Goal: Task Accomplishment & Management: Manage account settings

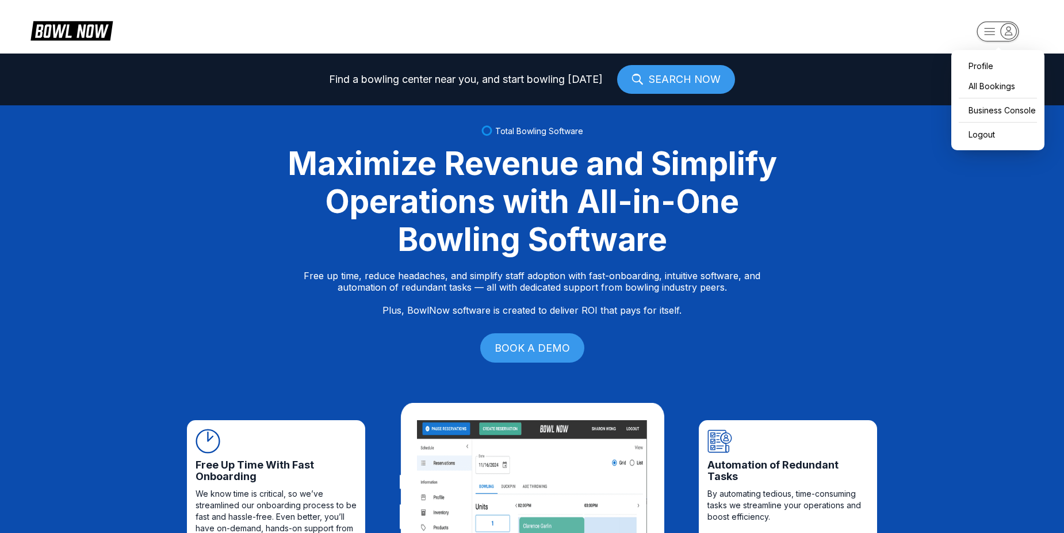
click at [990, 34] on rect "button" at bounding box center [998, 31] width 42 height 20
click at [987, 109] on div "Business Console" at bounding box center [998, 110] width 82 height 20
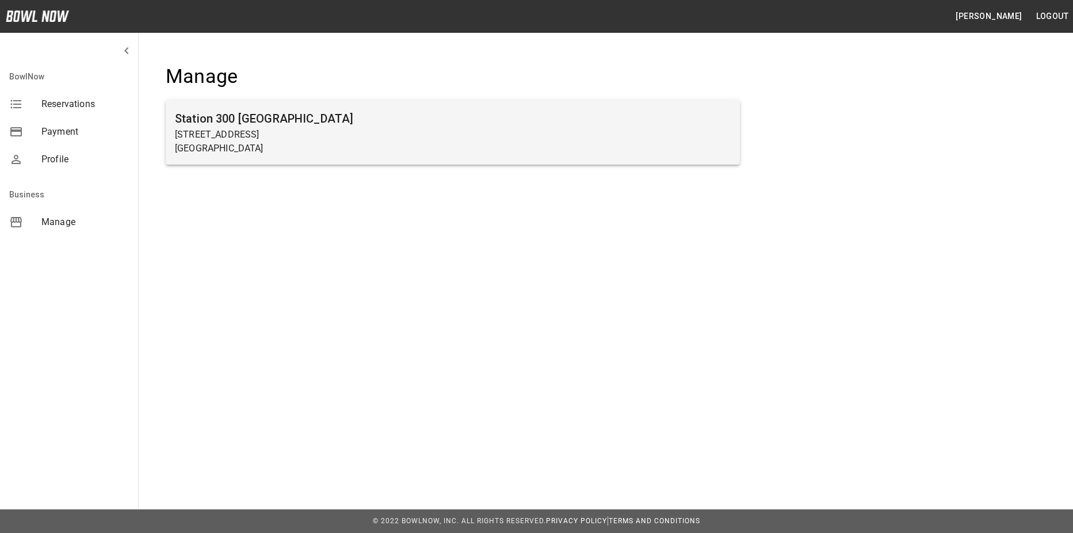
click at [258, 129] on p "[STREET_ADDRESS]" at bounding box center [453, 135] width 556 height 14
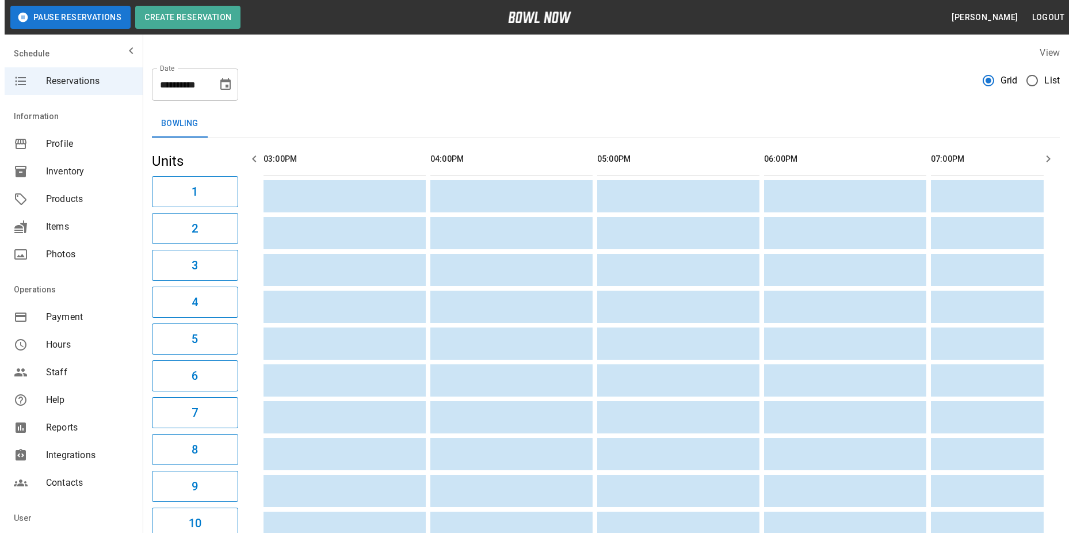
scroll to position [0, 834]
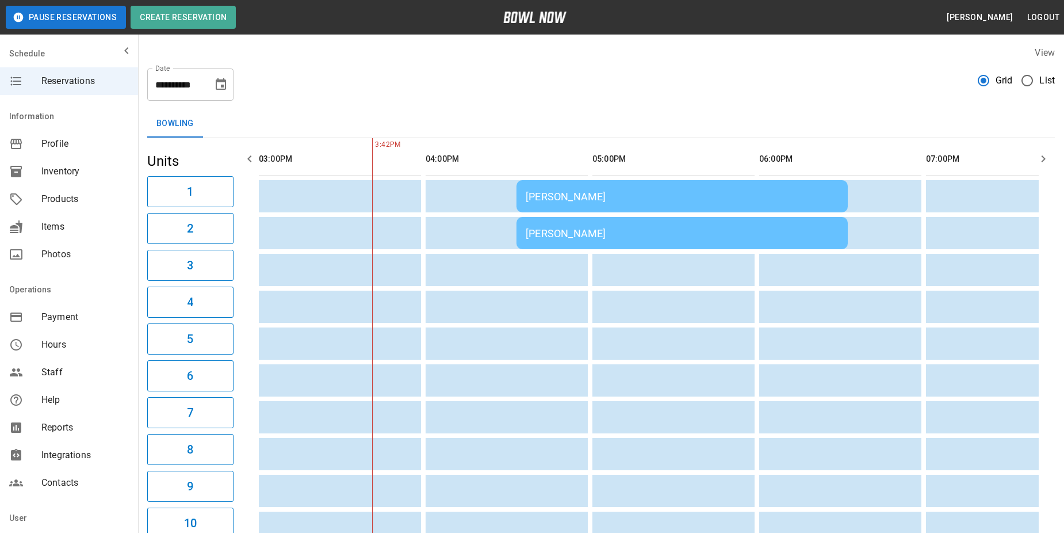
click at [1041, 81] on span "List" at bounding box center [1048, 81] width 16 height 14
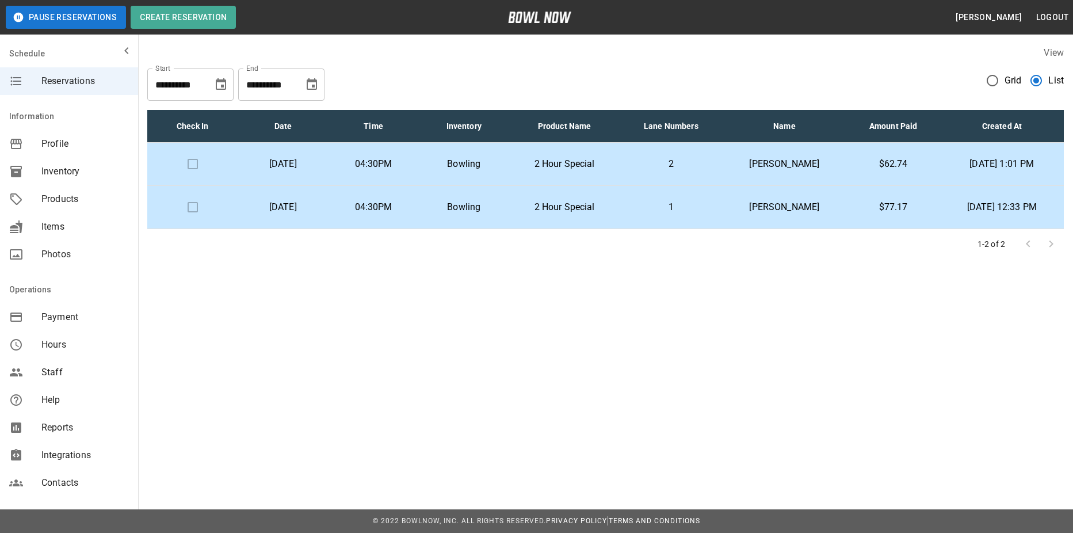
click at [793, 162] on p "[PERSON_NAME]" at bounding box center [784, 164] width 106 height 14
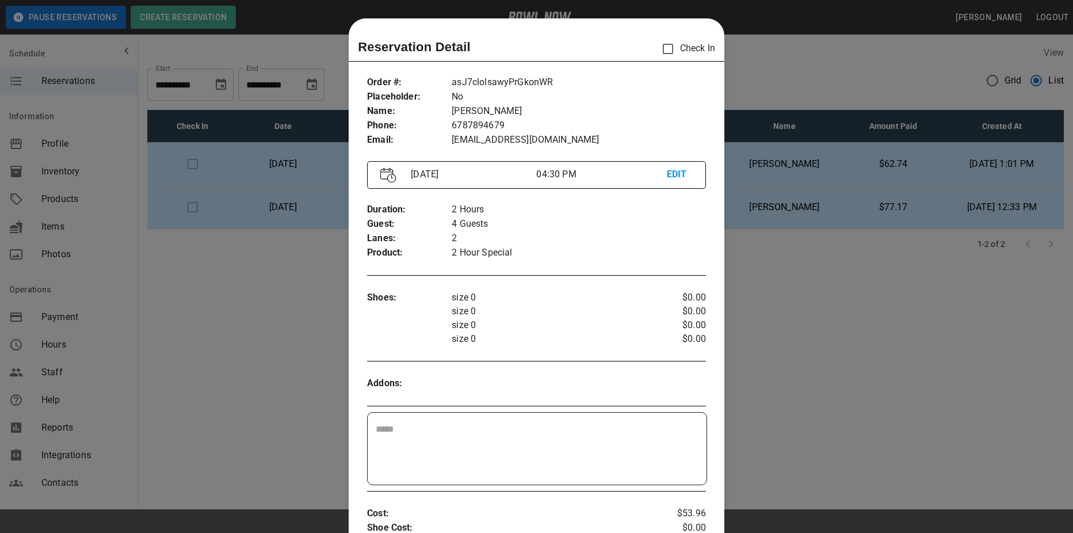
scroll to position [18, 0]
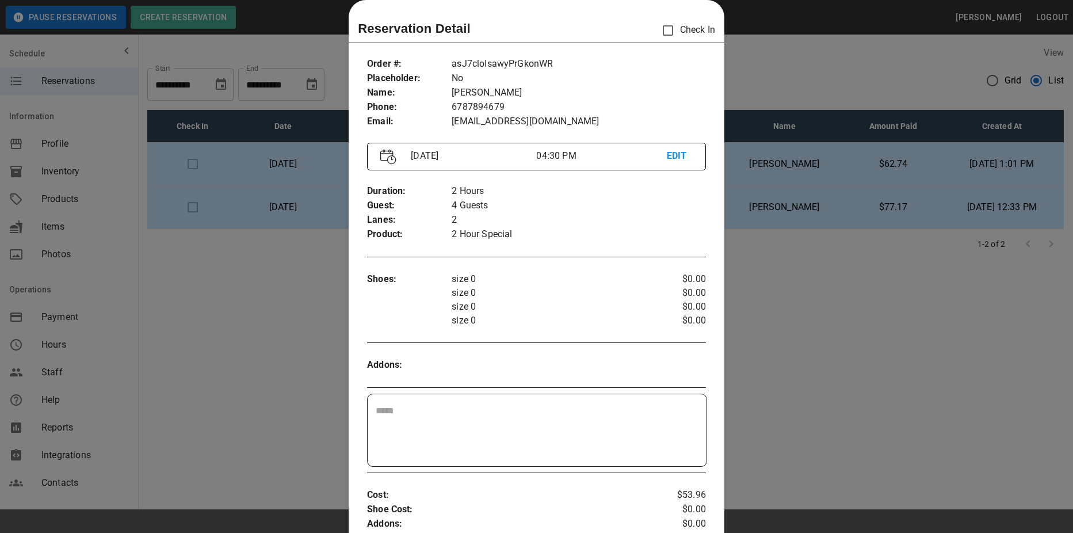
click at [822, 347] on div at bounding box center [536, 266] width 1073 height 533
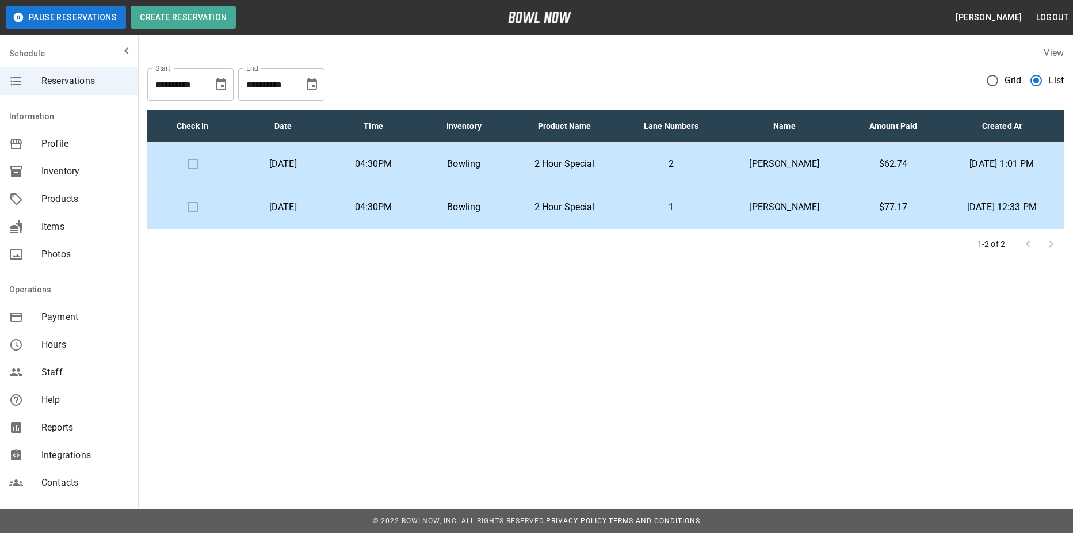
click at [798, 201] on p "[PERSON_NAME]" at bounding box center [784, 207] width 106 height 14
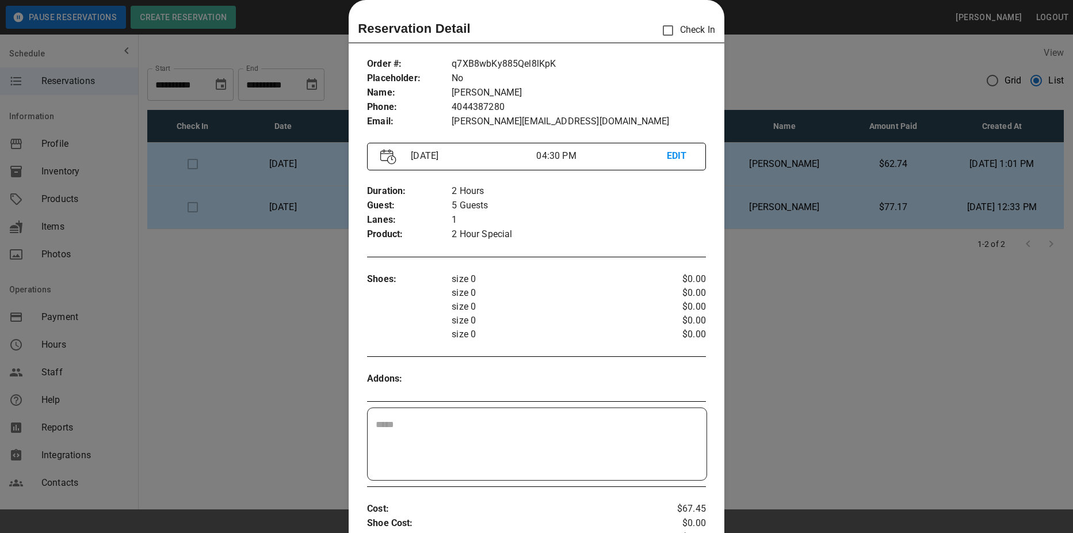
click at [775, 277] on div at bounding box center [536, 266] width 1073 height 533
